Goal: Task Accomplishment & Management: Complete application form

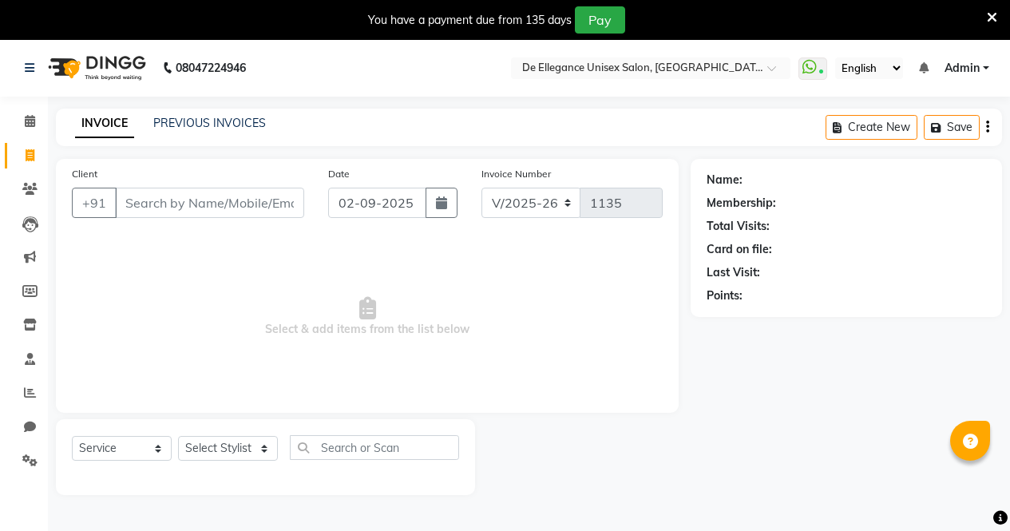
select select "7945"
select select "service"
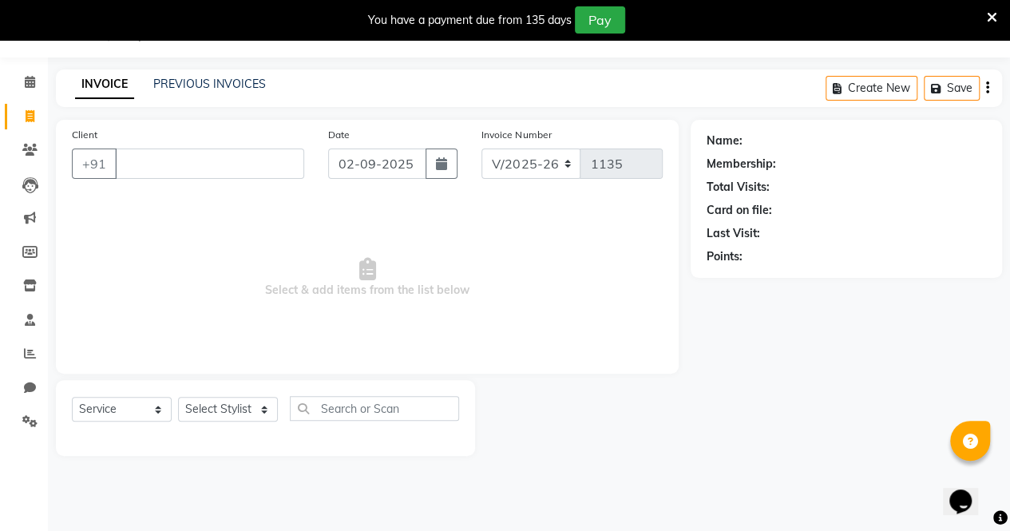
click at [209, 164] on input "Client" at bounding box center [209, 164] width 189 height 30
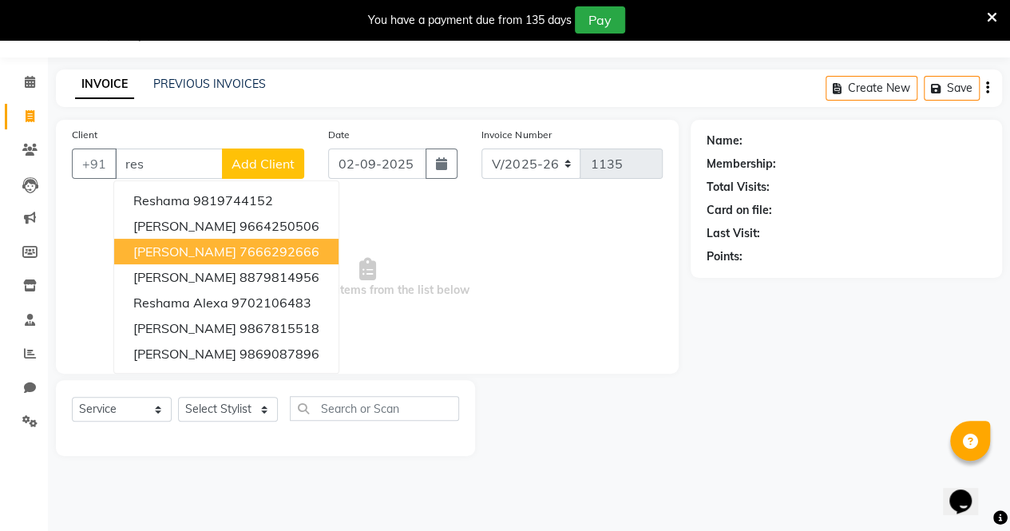
click at [264, 261] on button "[PERSON_NAME] 7666292666" at bounding box center [226, 252] width 224 height 26
type input "7666292666"
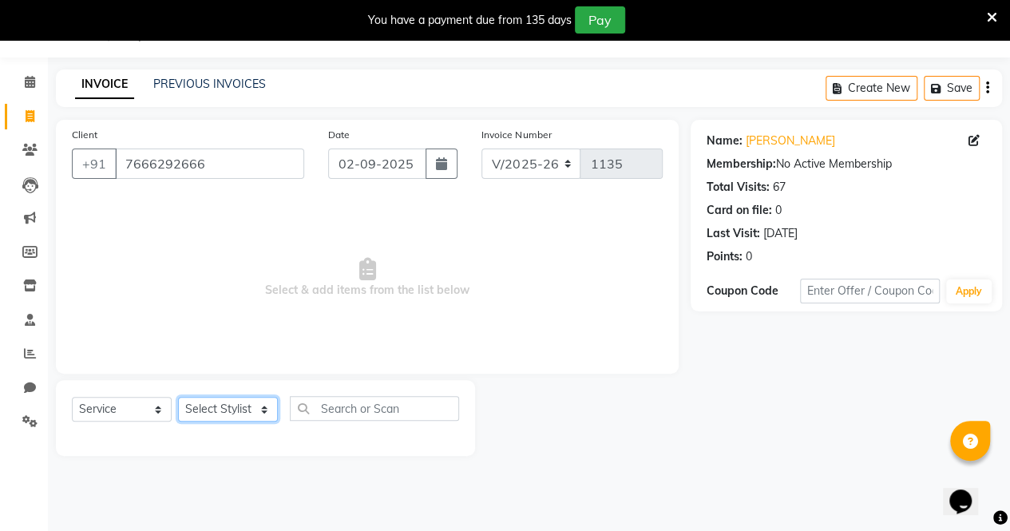
click at [235, 406] on select "Select Stylist [PERSON_NAME] [PERSON_NAME] [PERSON_NAME] [PERSON_NAME]" at bounding box center [228, 409] width 100 height 25
select select "71575"
click at [178, 397] on select "Select Stylist [PERSON_NAME] [PERSON_NAME] [PERSON_NAME] [PERSON_NAME]" at bounding box center [228, 409] width 100 height 25
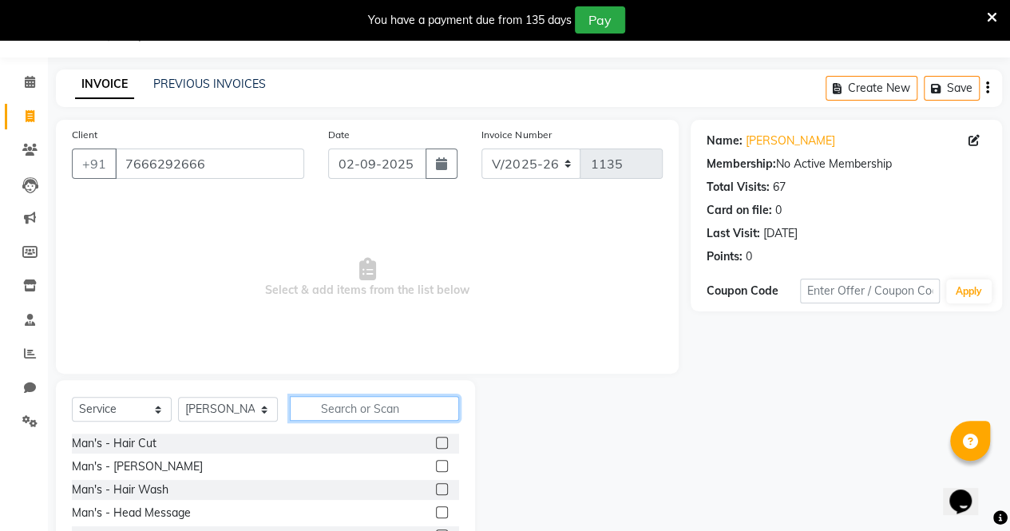
click at [354, 409] on input "text" at bounding box center [374, 408] width 169 height 25
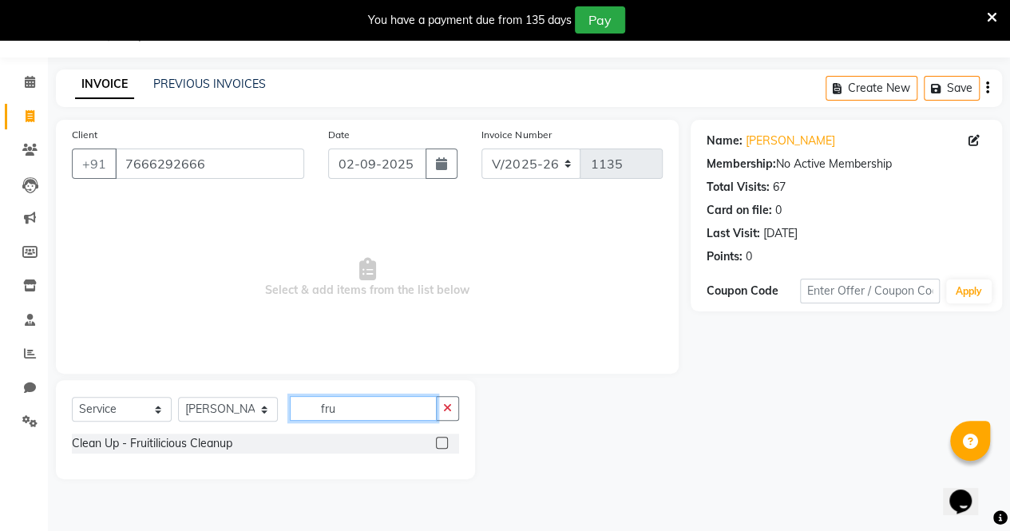
type input "fru"
click at [446, 440] on label at bounding box center [442, 443] width 12 height 12
click at [446, 440] on input "checkbox" at bounding box center [441, 443] width 10 height 10
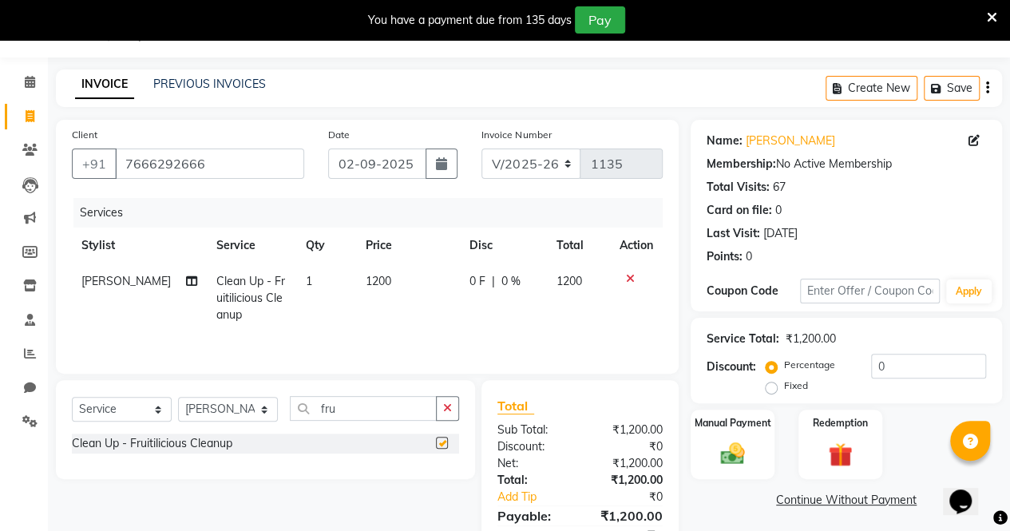
checkbox input "false"
click at [450, 398] on button "button" at bounding box center [447, 408] width 23 height 25
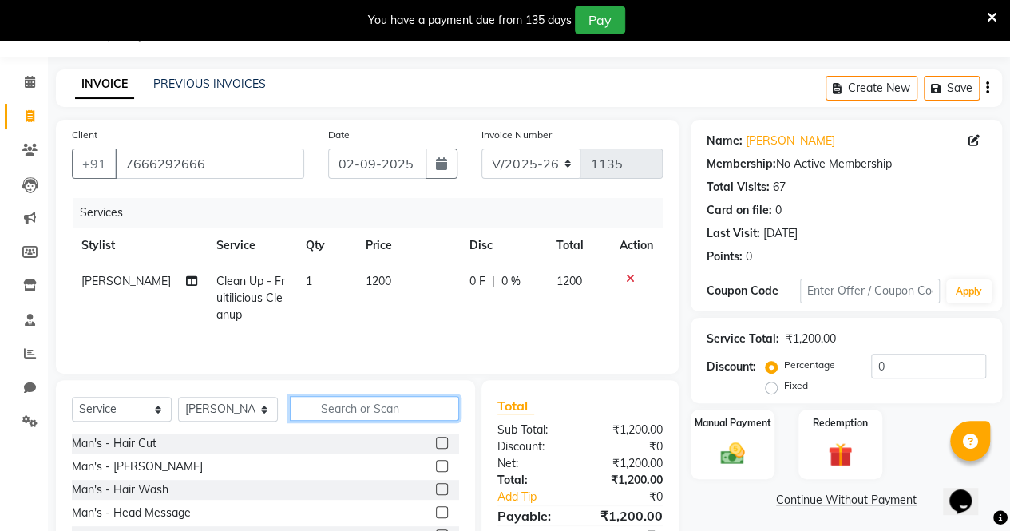
click at [405, 402] on input "text" at bounding box center [374, 408] width 169 height 25
click at [471, 281] on span "0 F" at bounding box center [478, 281] width 16 height 17
select select "71575"
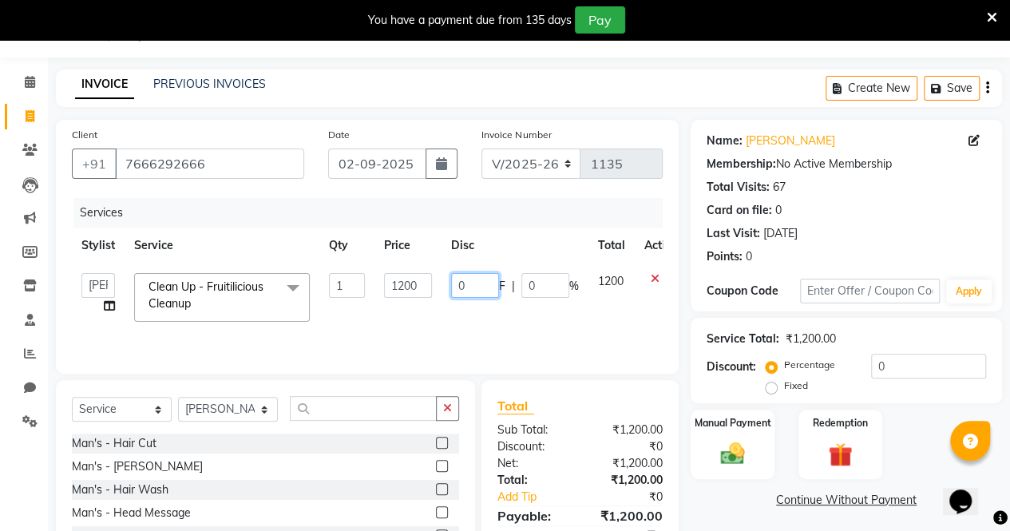
click at [492, 287] on input "0" at bounding box center [475, 285] width 48 height 25
type input "0300"
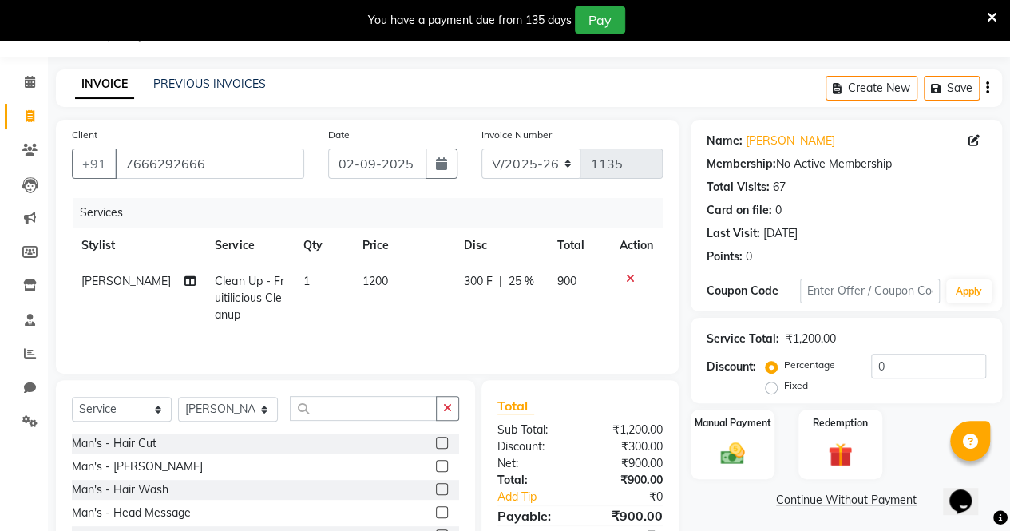
click at [499, 322] on td "300 F | 25 %" at bounding box center [500, 298] width 93 height 69
select select "71575"
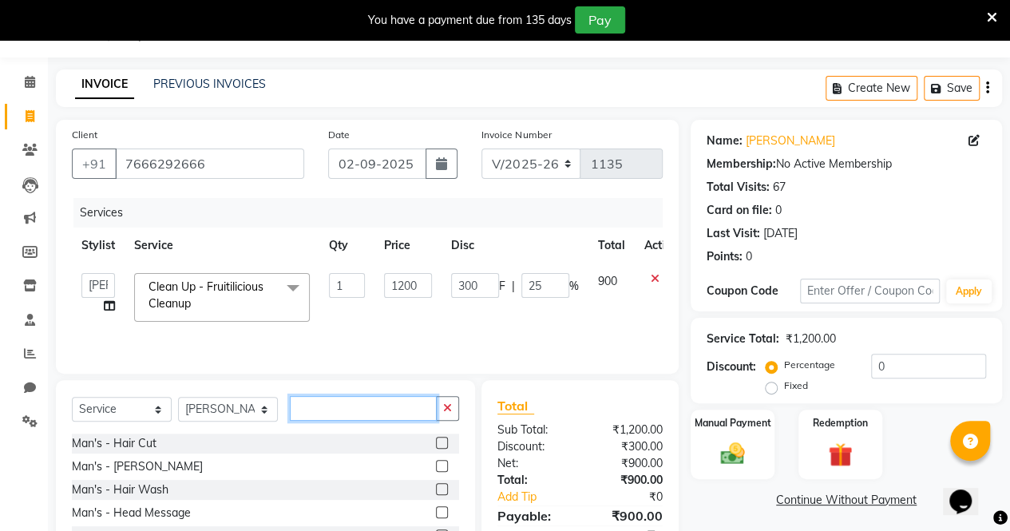
click at [401, 414] on input "text" at bounding box center [363, 408] width 147 height 25
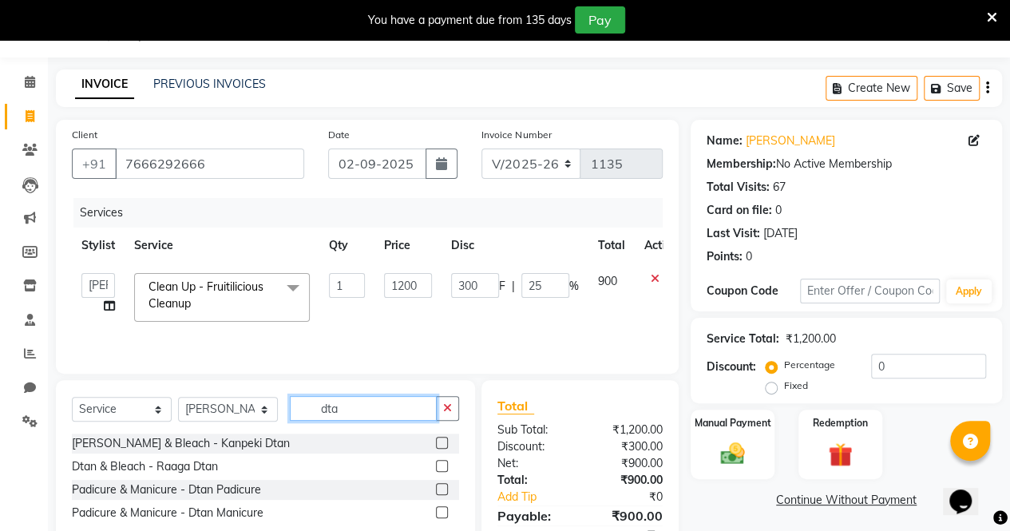
type input "dta"
click at [436, 464] on label at bounding box center [442, 466] width 12 height 12
click at [436, 464] on input "checkbox" at bounding box center [441, 467] width 10 height 10
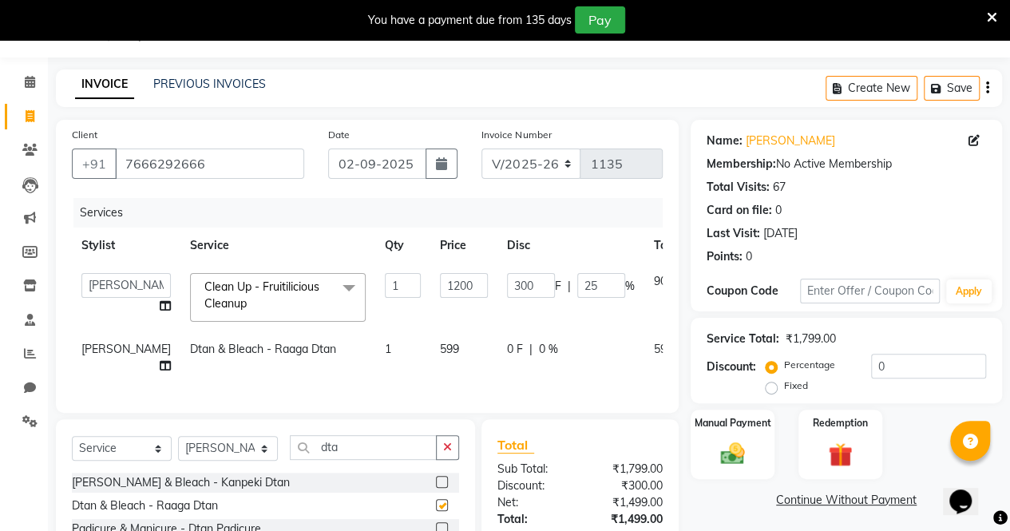
checkbox input "false"
click at [507, 347] on span "0 F" at bounding box center [515, 349] width 16 height 17
select select "71575"
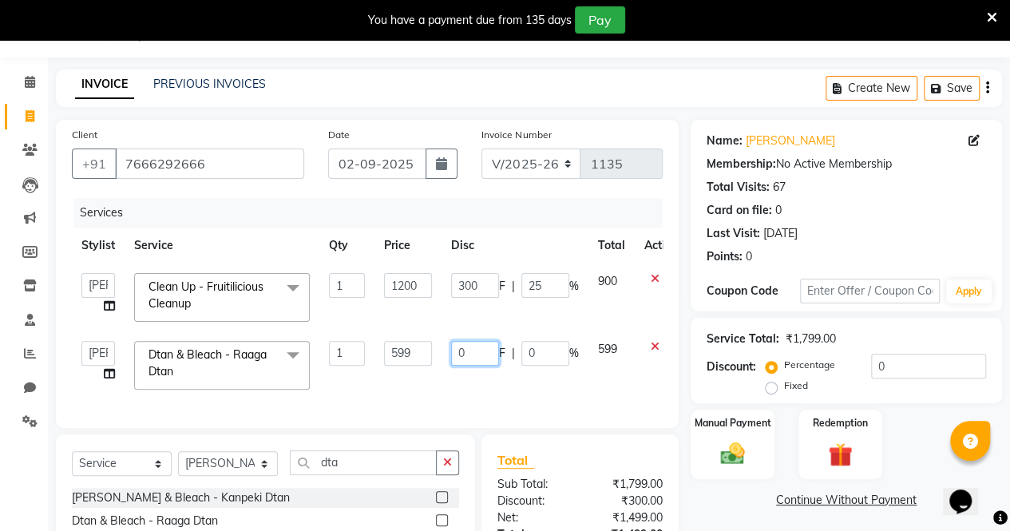
click at [482, 347] on input "0" at bounding box center [475, 353] width 48 height 25
type input "0150"
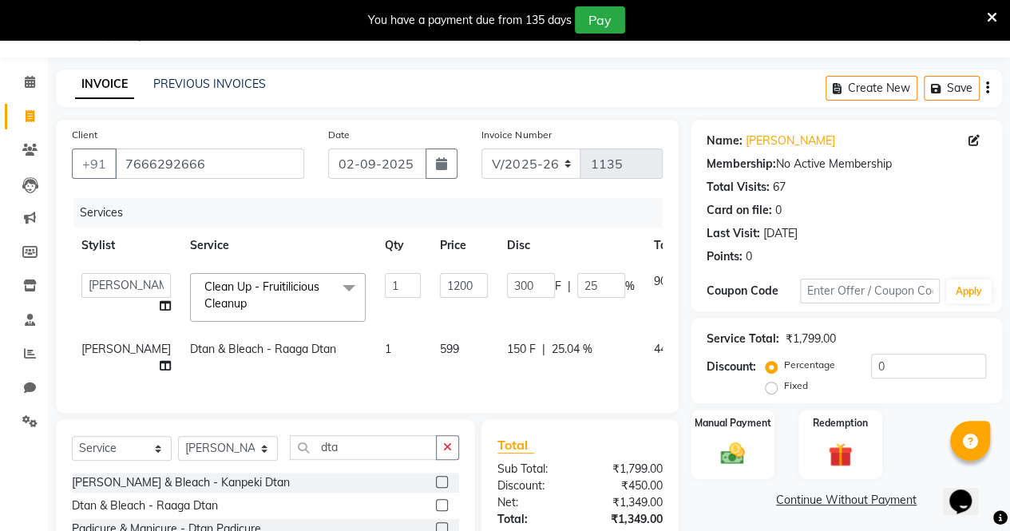
click at [497, 383] on td "150 F | 25.04 %" at bounding box center [570, 357] width 147 height 53
select select "71575"
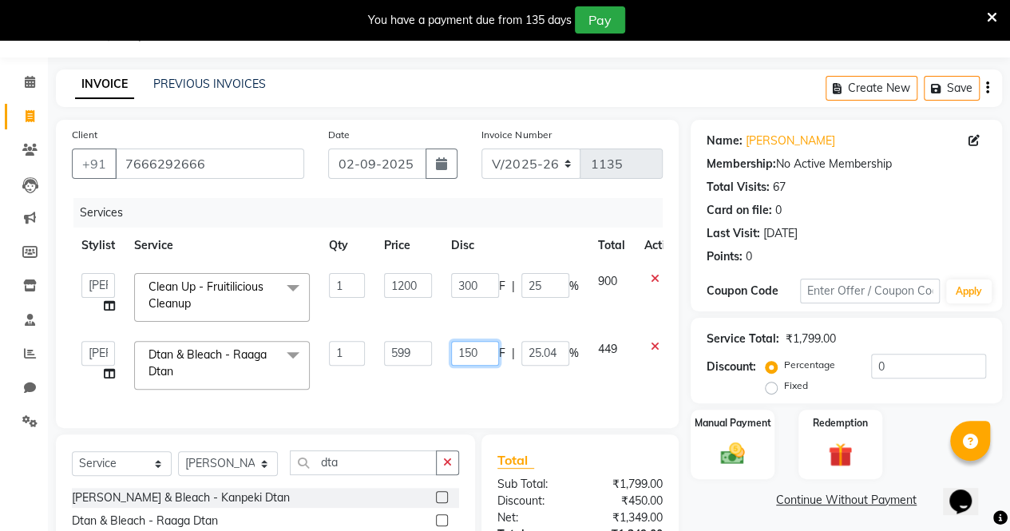
click at [490, 359] on input "150" at bounding box center [475, 353] width 48 height 25
type input "1"
type input "250"
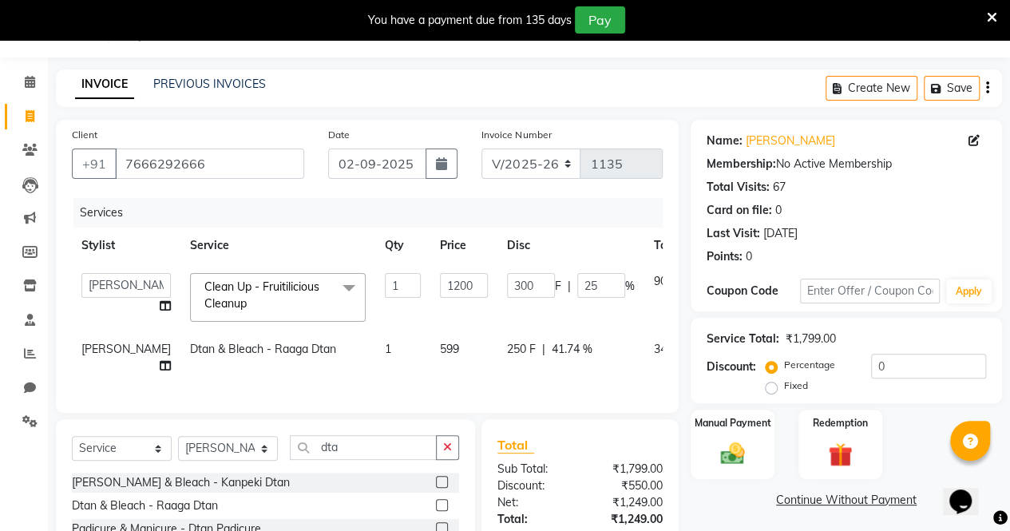
click at [493, 397] on div "Services Stylist Service Qty Price Disc Total Action [PERSON_NAME] [PERSON_NAME…" at bounding box center [367, 297] width 591 height 199
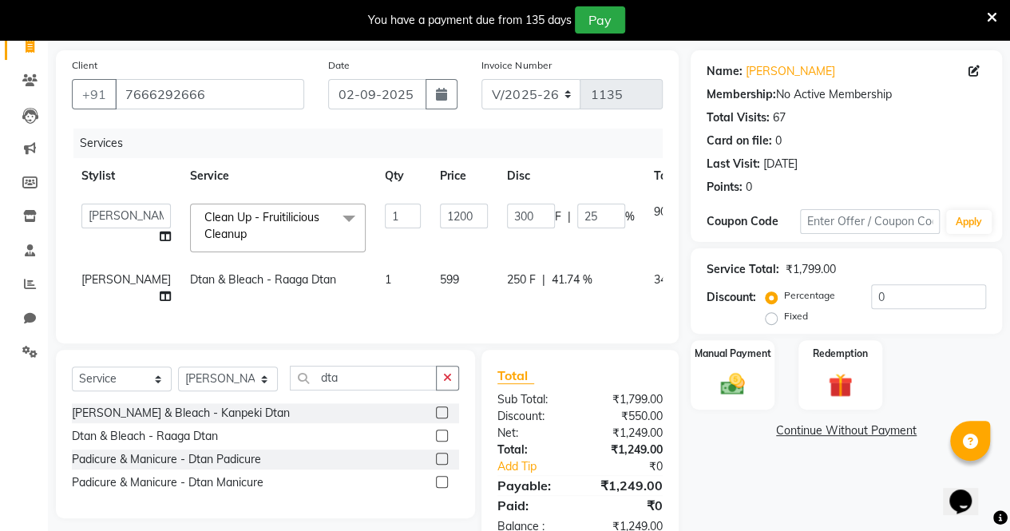
scroll to position [149, 0]
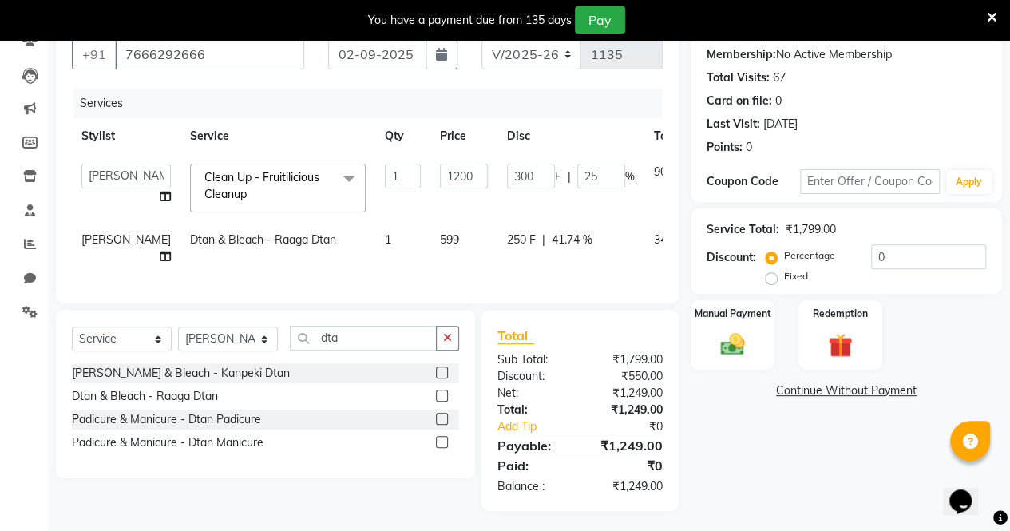
click at [507, 236] on div "250 F | 41.74 %" at bounding box center [571, 240] width 128 height 17
select select "71575"
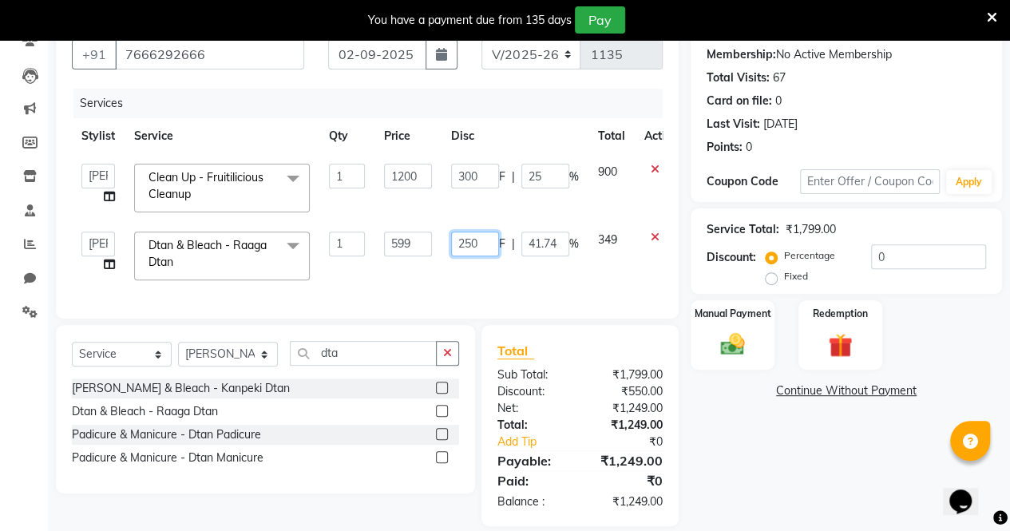
click at [486, 239] on input "250" at bounding box center [475, 244] width 48 height 25
type input "200"
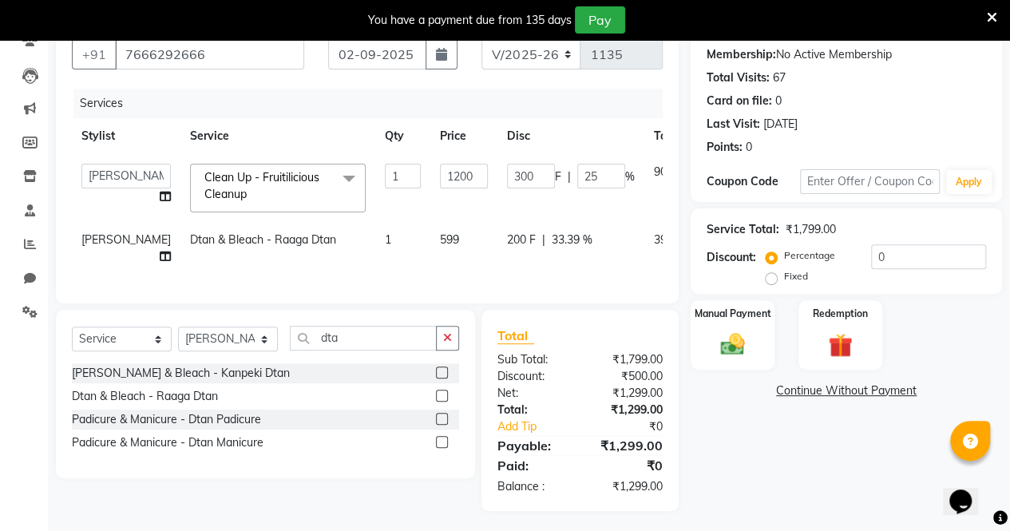
click at [497, 275] on td "200 F | 33.39 %" at bounding box center [570, 248] width 147 height 53
select select "71575"
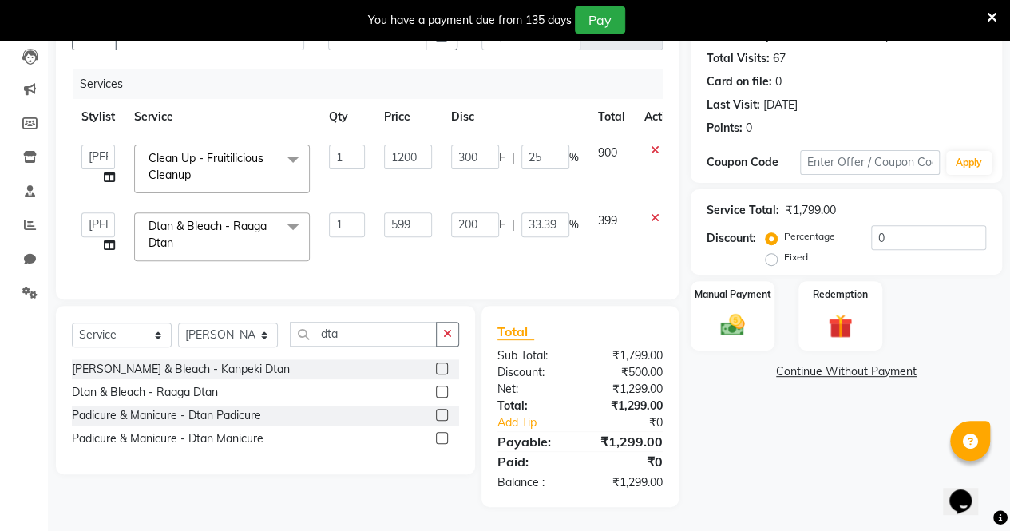
scroll to position [170, 0]
click at [483, 224] on input "200" at bounding box center [475, 224] width 48 height 25
type input "2"
type input "300"
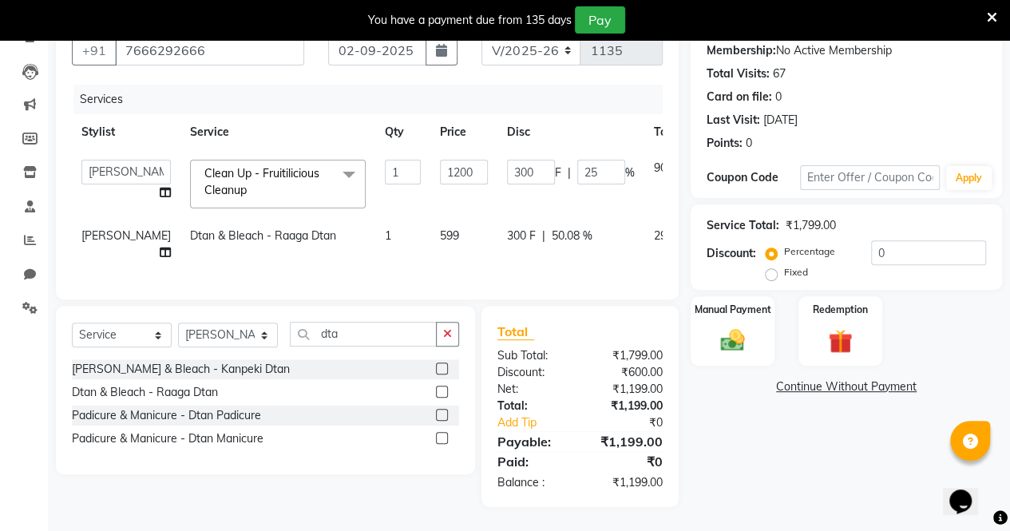
click at [497, 244] on td "300 F | 50.08 %" at bounding box center [570, 244] width 147 height 53
select select "71575"
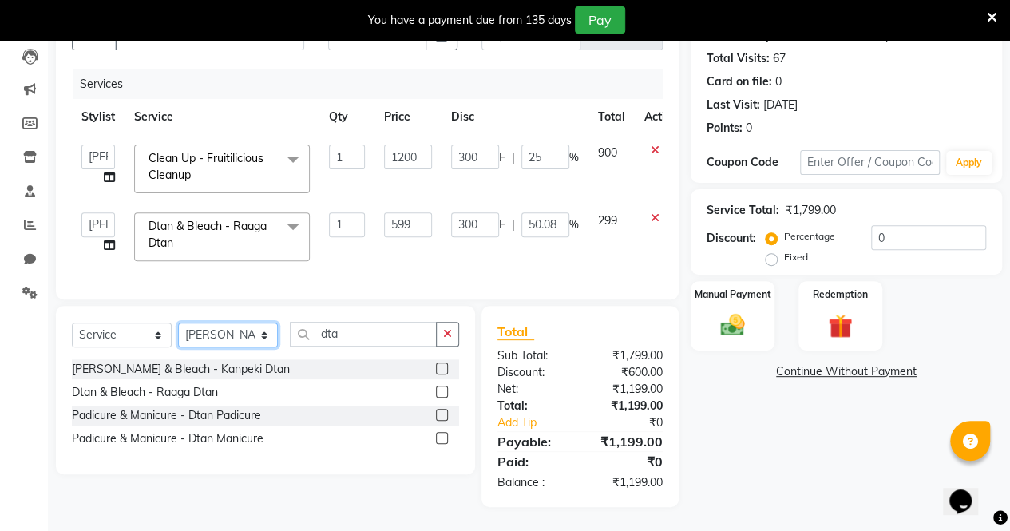
click at [253, 347] on select "Select Stylist [PERSON_NAME] [PERSON_NAME] [PERSON_NAME] [PERSON_NAME]" at bounding box center [228, 335] width 100 height 25
select select "80443"
click at [178, 331] on select "Select Stylist [PERSON_NAME] [PERSON_NAME] [PERSON_NAME] [PERSON_NAME]" at bounding box center [228, 335] width 100 height 25
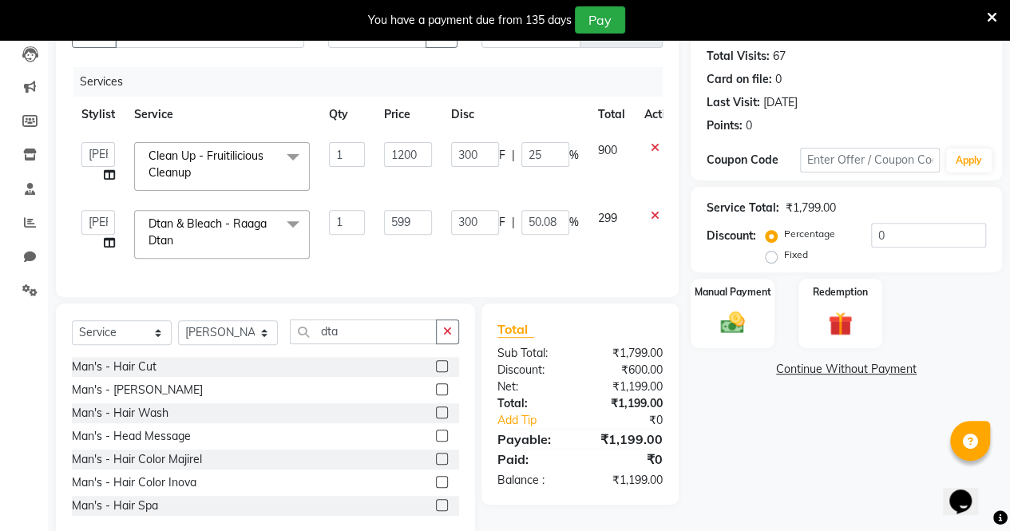
click at [436, 395] on label at bounding box center [442, 389] width 12 height 12
click at [436, 395] on input "checkbox" at bounding box center [441, 390] width 10 height 10
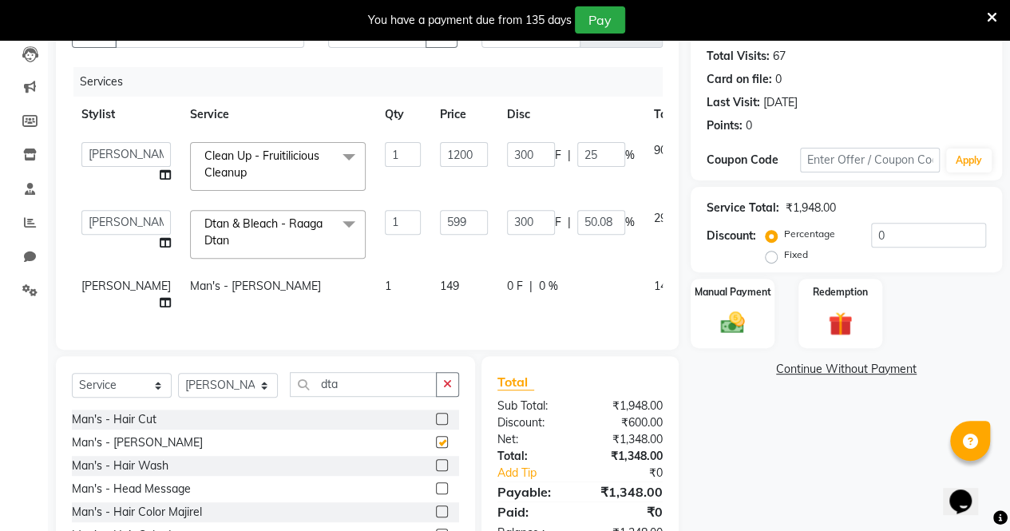
checkbox input "false"
click at [507, 288] on div "0 F | 0 %" at bounding box center [571, 286] width 128 height 17
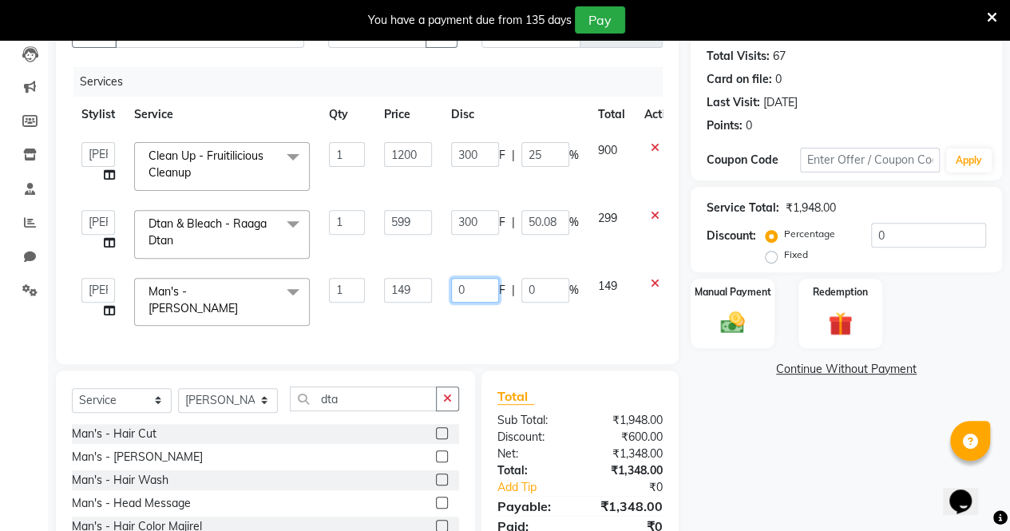
click at [469, 288] on input "0" at bounding box center [475, 290] width 48 height 25
type input "049"
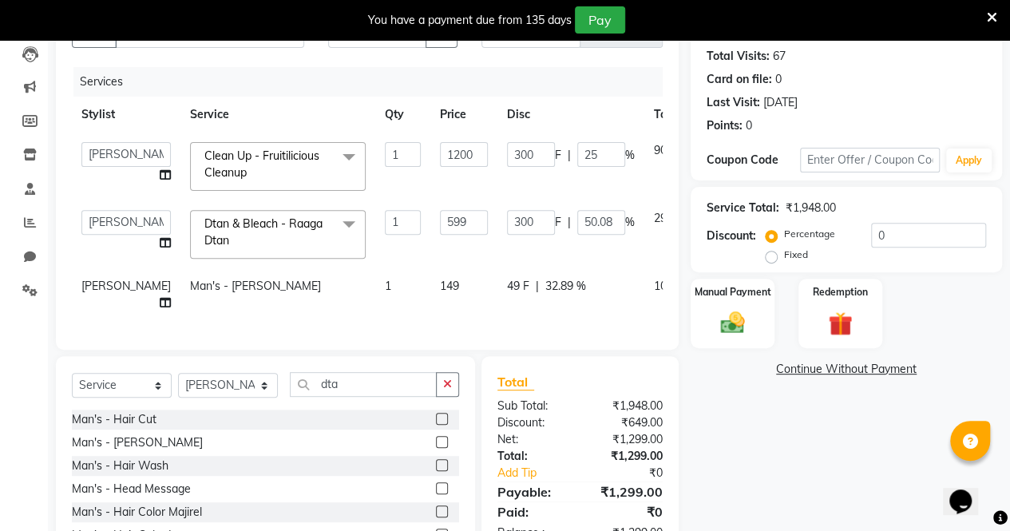
click at [497, 311] on td "49 F | 32.89 %" at bounding box center [570, 294] width 147 height 53
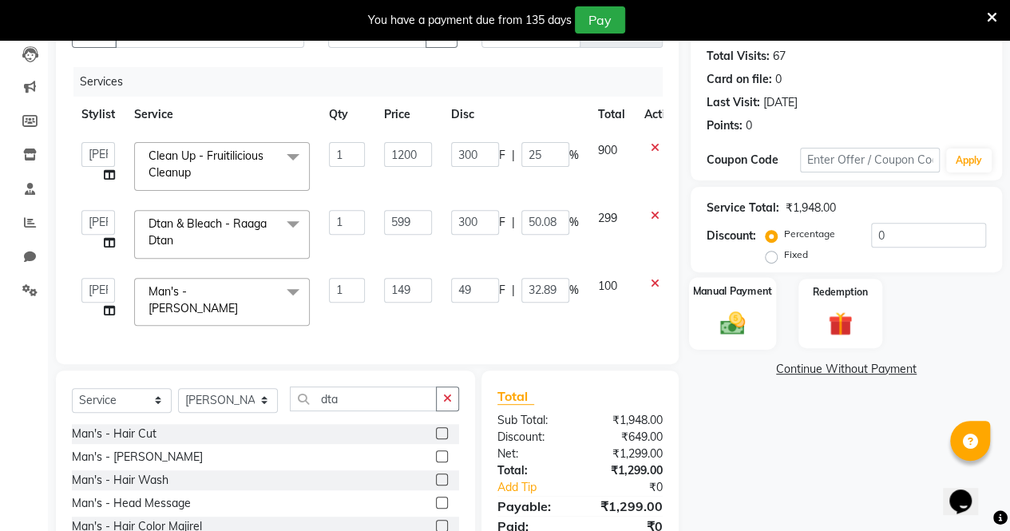
click at [730, 300] on div "Manual Payment" at bounding box center [732, 313] width 87 height 73
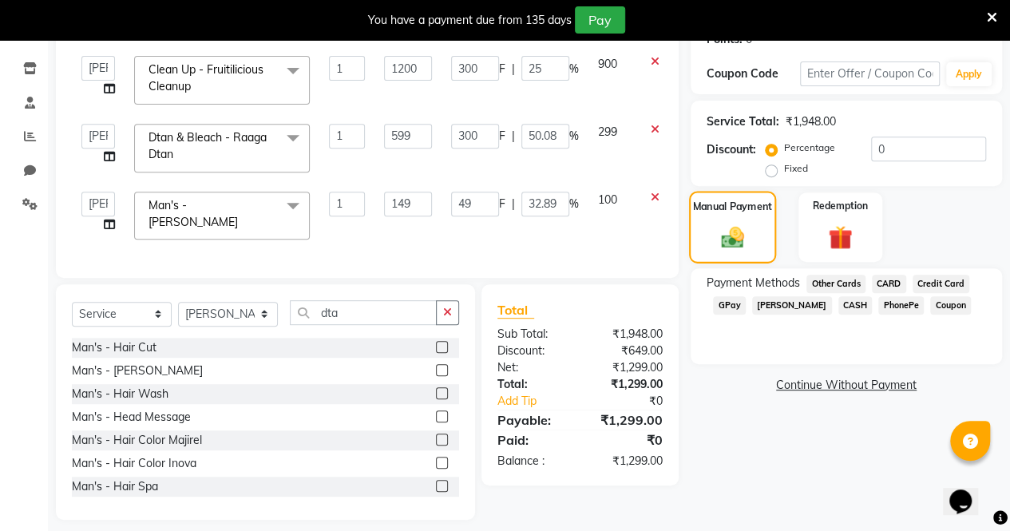
scroll to position [272, 0]
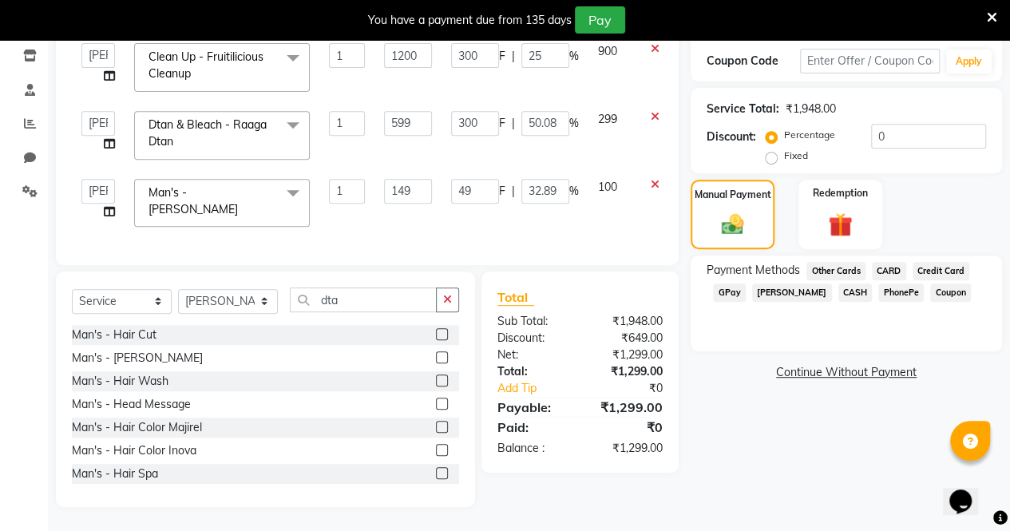
click at [730, 288] on span "GPay" at bounding box center [729, 292] width 33 height 18
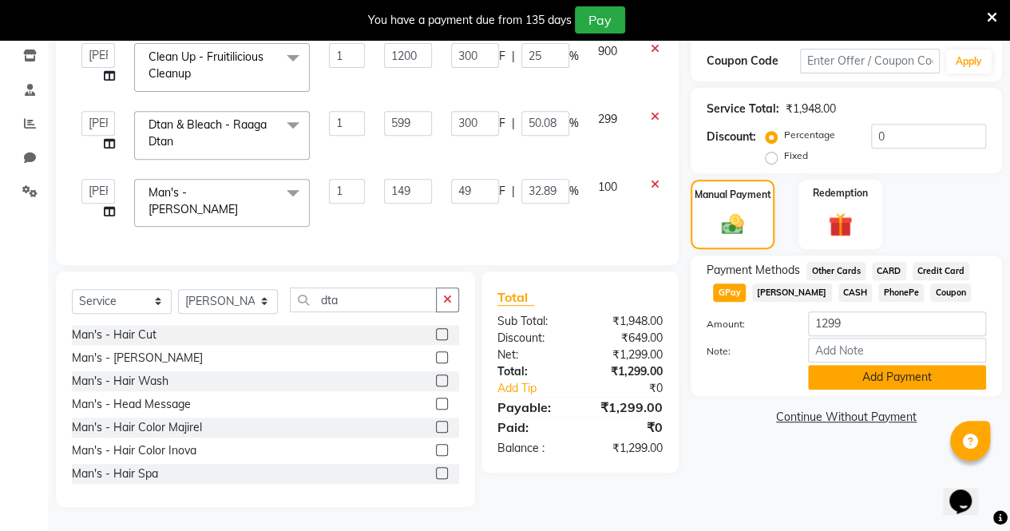
click at [845, 371] on button "Add Payment" at bounding box center [897, 377] width 178 height 25
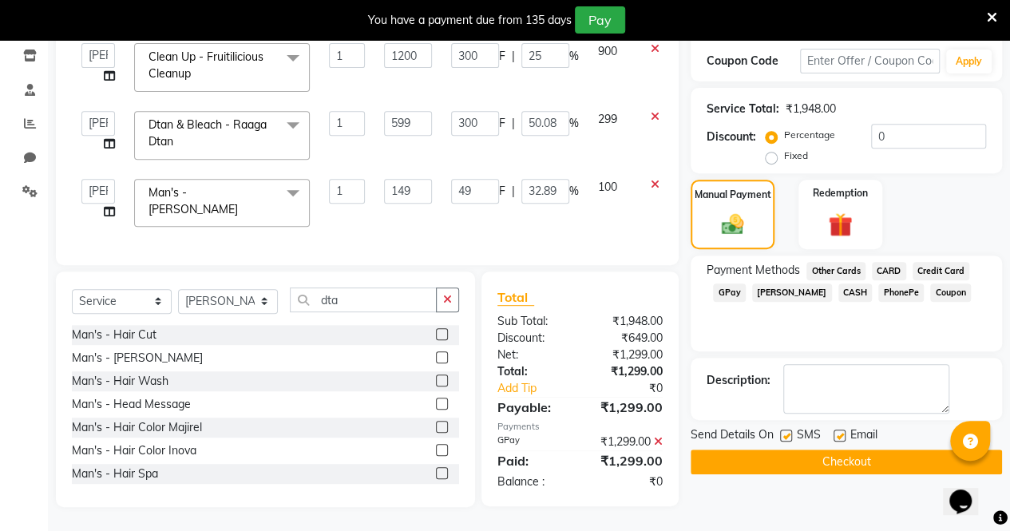
click at [838, 431] on label at bounding box center [840, 436] width 12 height 12
click at [838, 431] on input "checkbox" at bounding box center [839, 436] width 10 height 10
checkbox input "false"
click at [784, 432] on label at bounding box center [786, 436] width 12 height 12
click at [784, 432] on input "checkbox" at bounding box center [785, 436] width 10 height 10
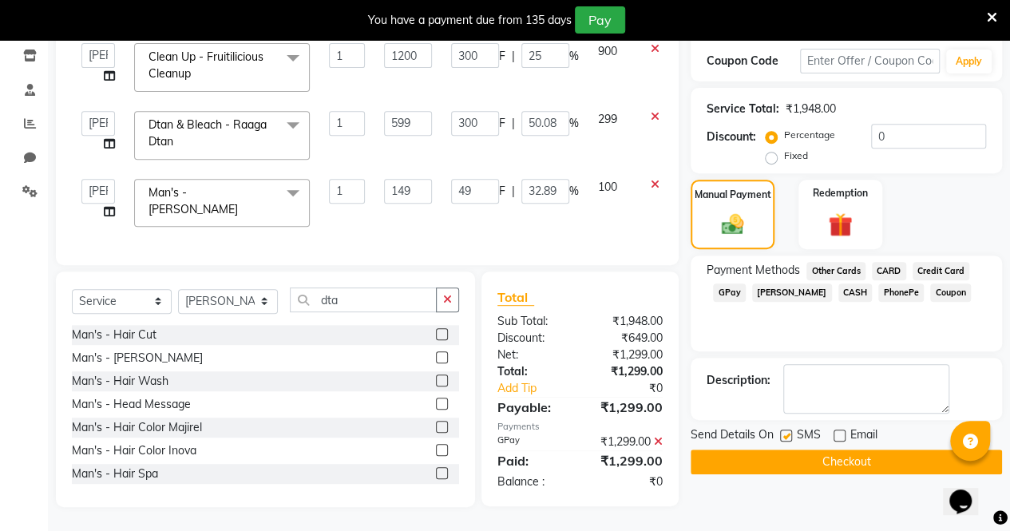
checkbox input "false"
click at [784, 451] on button "Checkout" at bounding box center [846, 462] width 311 height 25
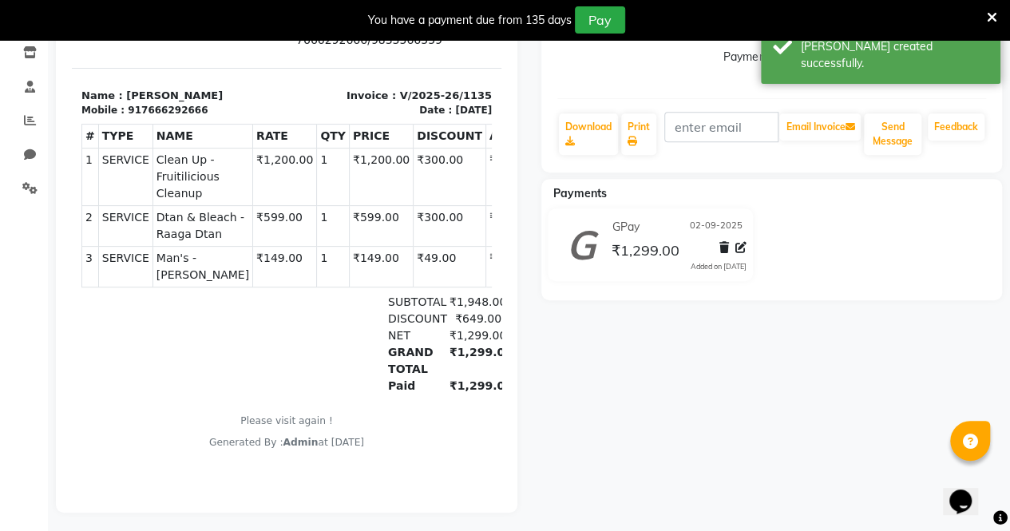
select select "service"
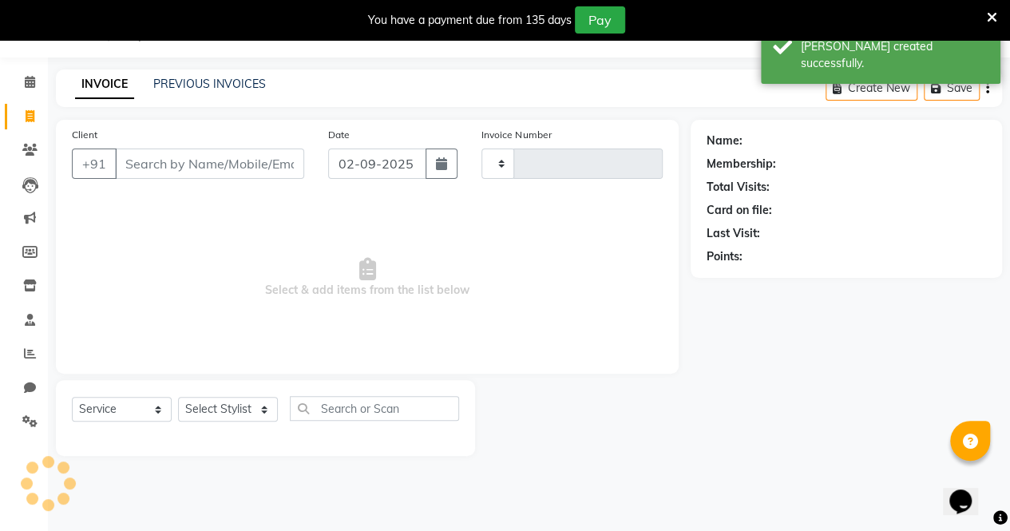
scroll to position [39, 0]
type input "1136"
select select "7945"
click at [36, 351] on span at bounding box center [30, 354] width 28 height 18
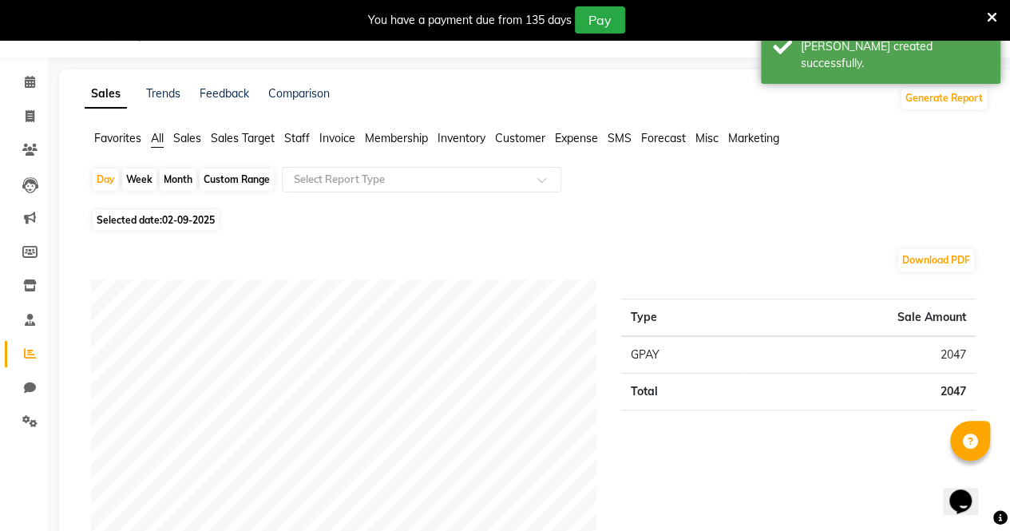
select select "service"
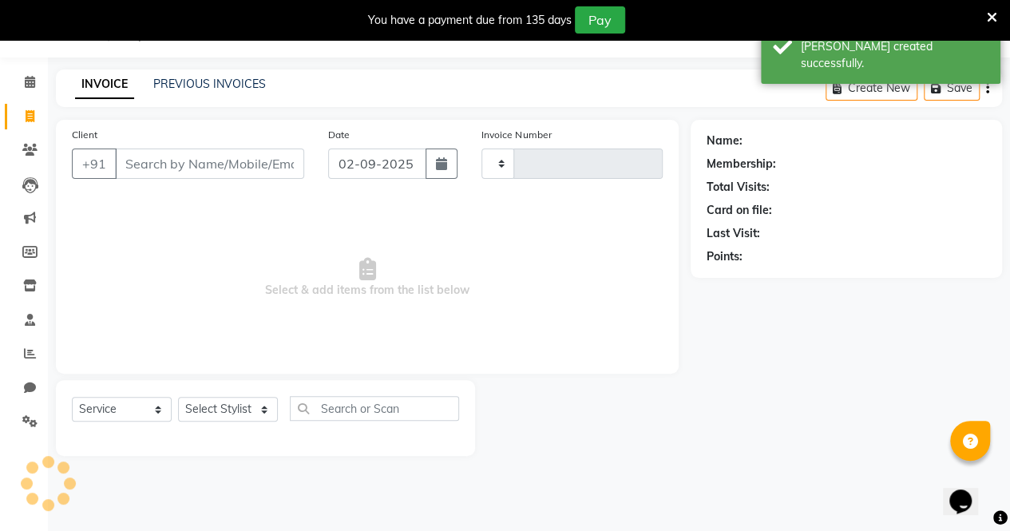
type input "1136"
select select "7945"
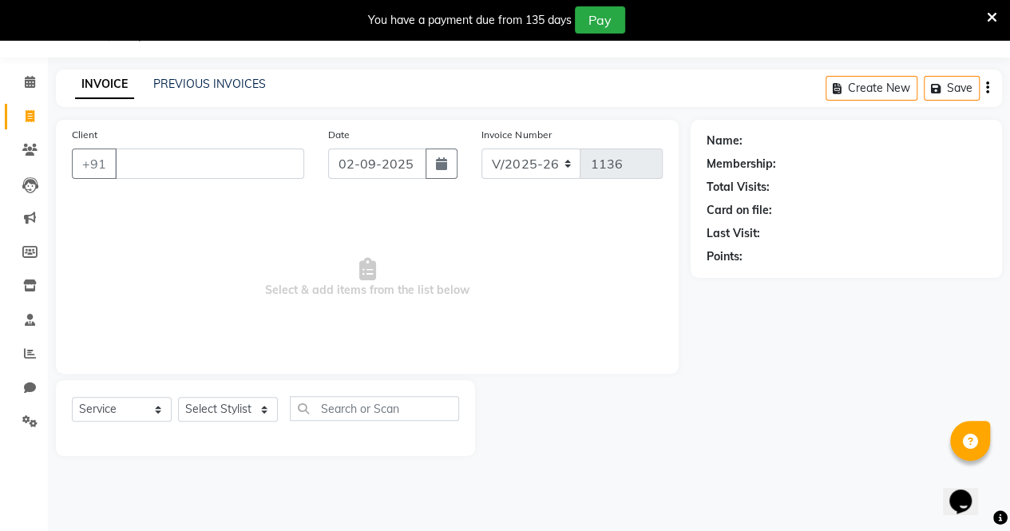
click at [180, 164] on input "Client" at bounding box center [209, 164] width 189 height 30
